Goal: Information Seeking & Learning: Find specific fact

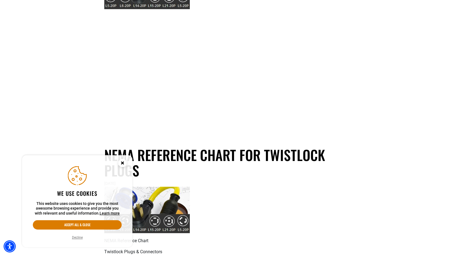
scroll to position [193, 0]
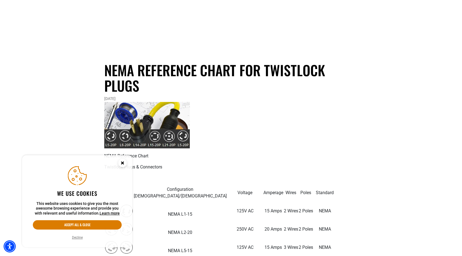
click at [123, 164] on circle "Cookie Consent" at bounding box center [122, 163] width 8 height 8
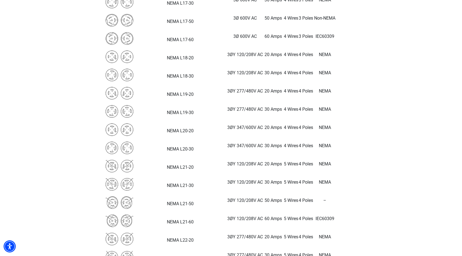
scroll to position [1380, 0]
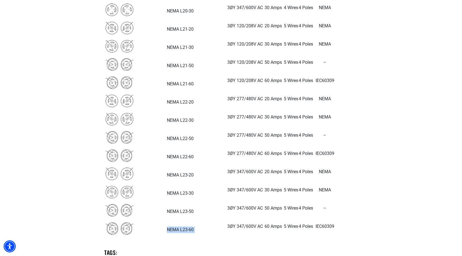
drag, startPoint x: 161, startPoint y: 230, endPoint x: 134, endPoint y: 232, distance: 27.3
click at [134, 232] on tr "NEMA L23-60 3ØY 347/600V AC 60 Amps 5 Wires 4 Poles IEC60309" at bounding box center [220, 228] width 232 height 18
copy tr "NEMA L23-60"
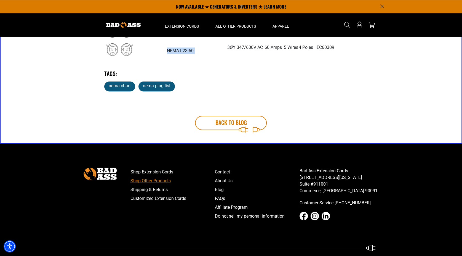
scroll to position [1440, 0]
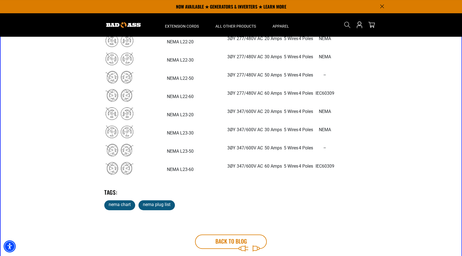
click at [167, 149] on strong "NEMA L23-50" at bounding box center [180, 150] width 27 height 5
click at [127, 149] on img at bounding box center [120, 150] width 28 height 12
click at [118, 151] on img at bounding box center [120, 150] width 28 height 12
click at [113, 150] on img at bounding box center [120, 150] width 28 height 12
click at [227, 144] on td "3ØY 347/600V AC" at bounding box center [245, 150] width 36 height 18
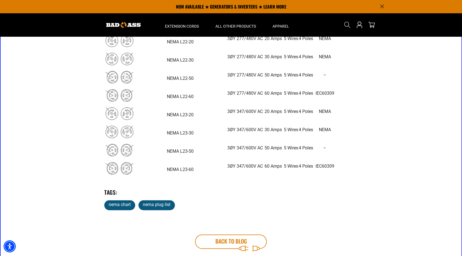
click at [314, 166] on p "IEC60309" at bounding box center [325, 166] width 23 height 7
copy p "IEC60309"
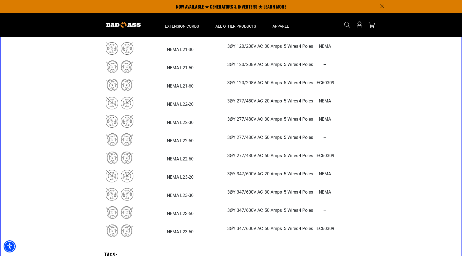
scroll to position [1357, 0]
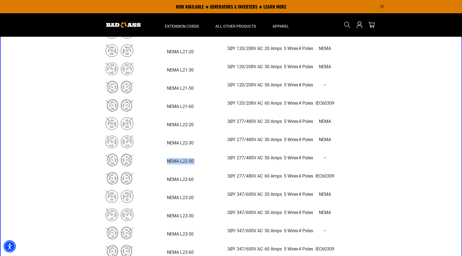
drag, startPoint x: 161, startPoint y: 161, endPoint x: 224, endPoint y: 188, distance: 68.5
click at [135, 161] on tr "NEMA L22-50 3ØY 277/480V AC 50 Amps 5 Wires 4 Poles –" at bounding box center [220, 160] width 232 height 18
copy tr "NEMA L22-50"
